Goal: Information Seeking & Learning: Learn about a topic

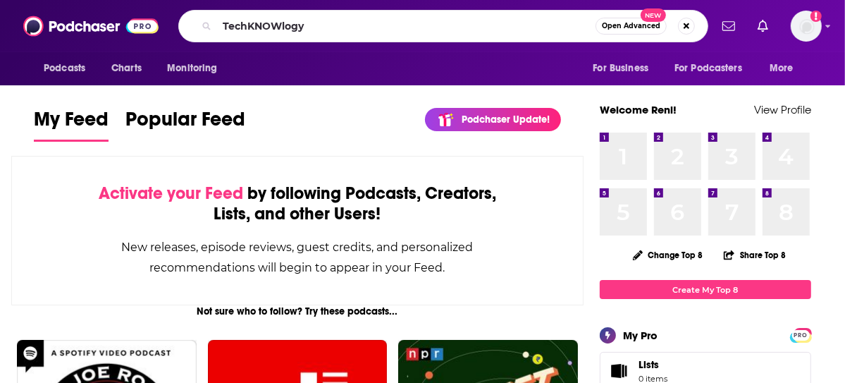
type input "TechKNOWlogy"
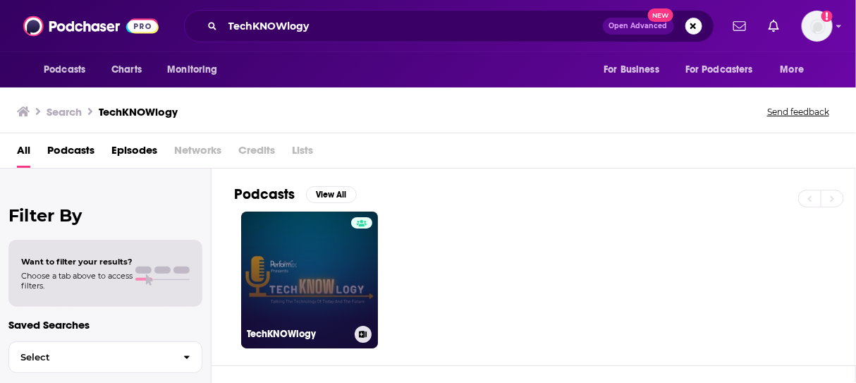
click at [334, 247] on link "TechKNOWlogy" at bounding box center [309, 280] width 137 height 137
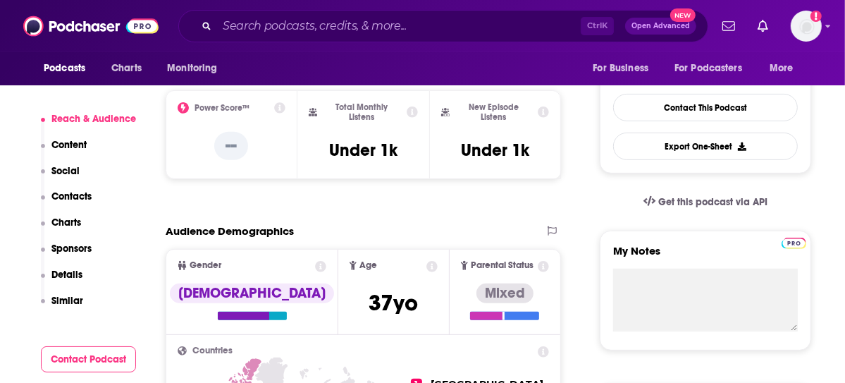
scroll to position [353, 0]
